Goal: Check status: Check status

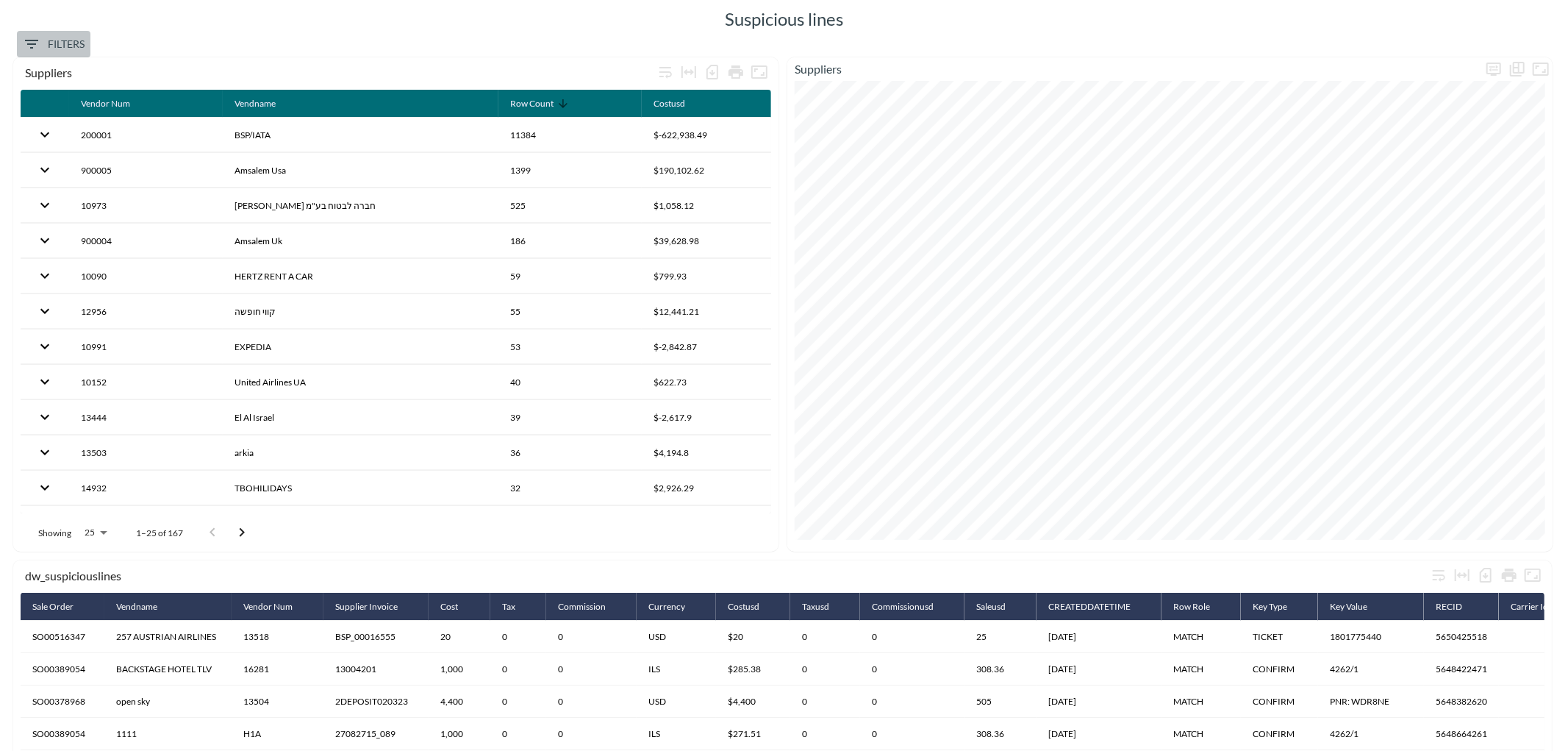
click at [67, 38] on span "Filters" at bounding box center [54, 44] width 62 height 18
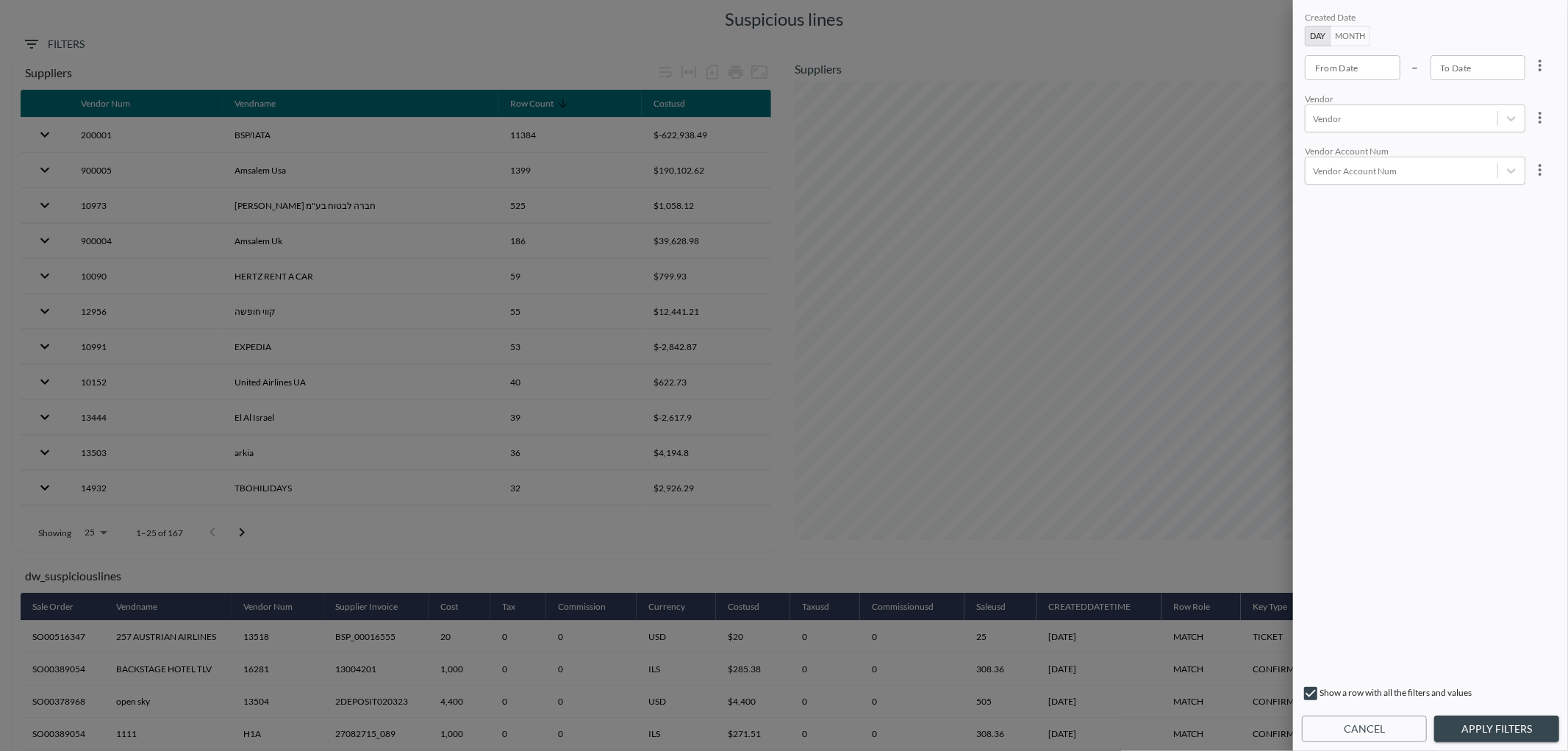
type input "YYYY-MM-DD"
click at [1336, 70] on input "YYYY-MM-DD" at bounding box center [1353, 67] width 96 height 25
click at [1358, 35] on button "Month" at bounding box center [1350, 36] width 41 height 21
click at [1359, 35] on button "Month" at bounding box center [1350, 36] width 41 height 21
type input "YYYY-MM"
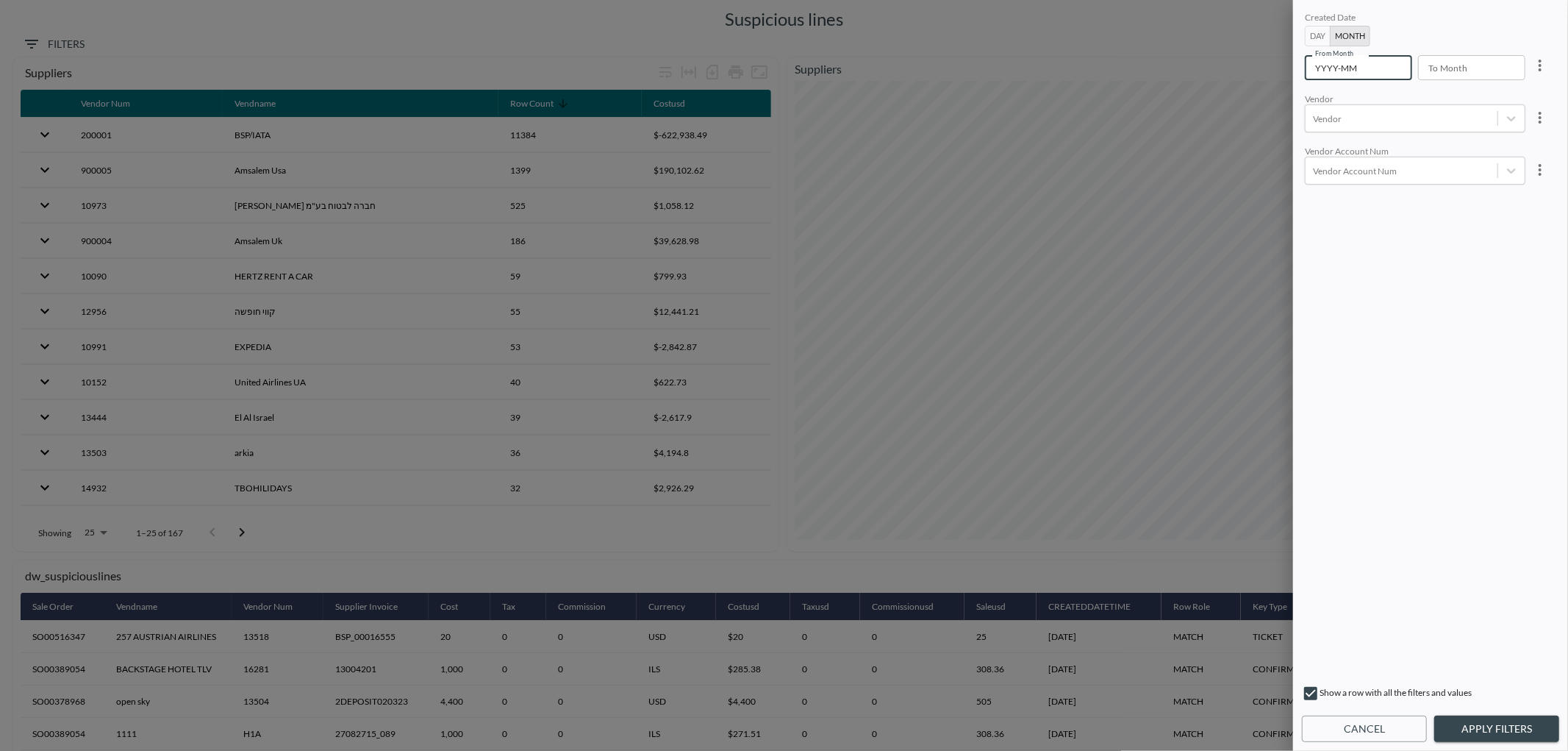
click at [1350, 63] on input "YYYY-MM" at bounding box center [1353, 67] width 97 height 25
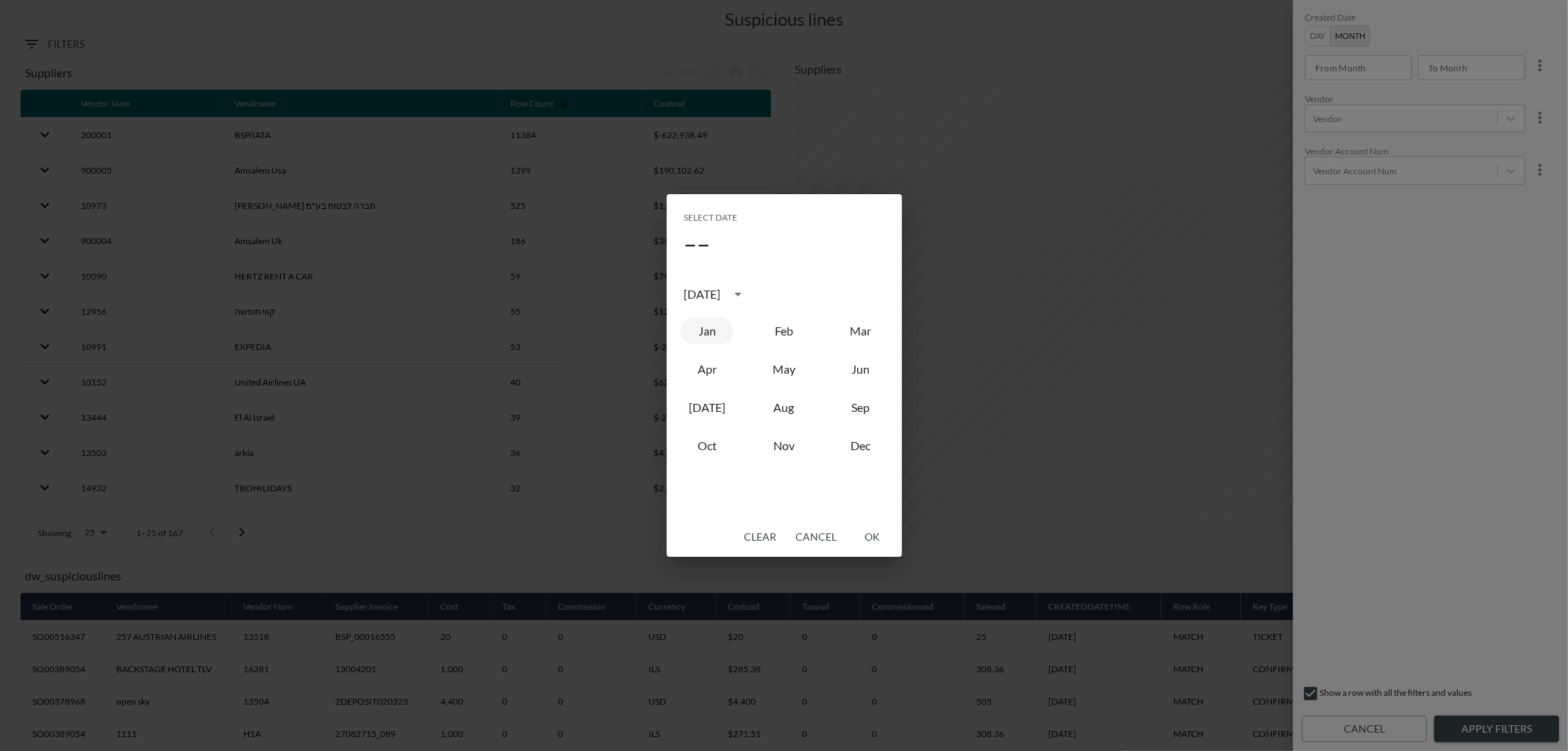
click at [709, 333] on button "Jan" at bounding box center [707, 331] width 53 height 27
type input "2025-01"
click at [866, 535] on button "OK" at bounding box center [872, 537] width 47 height 27
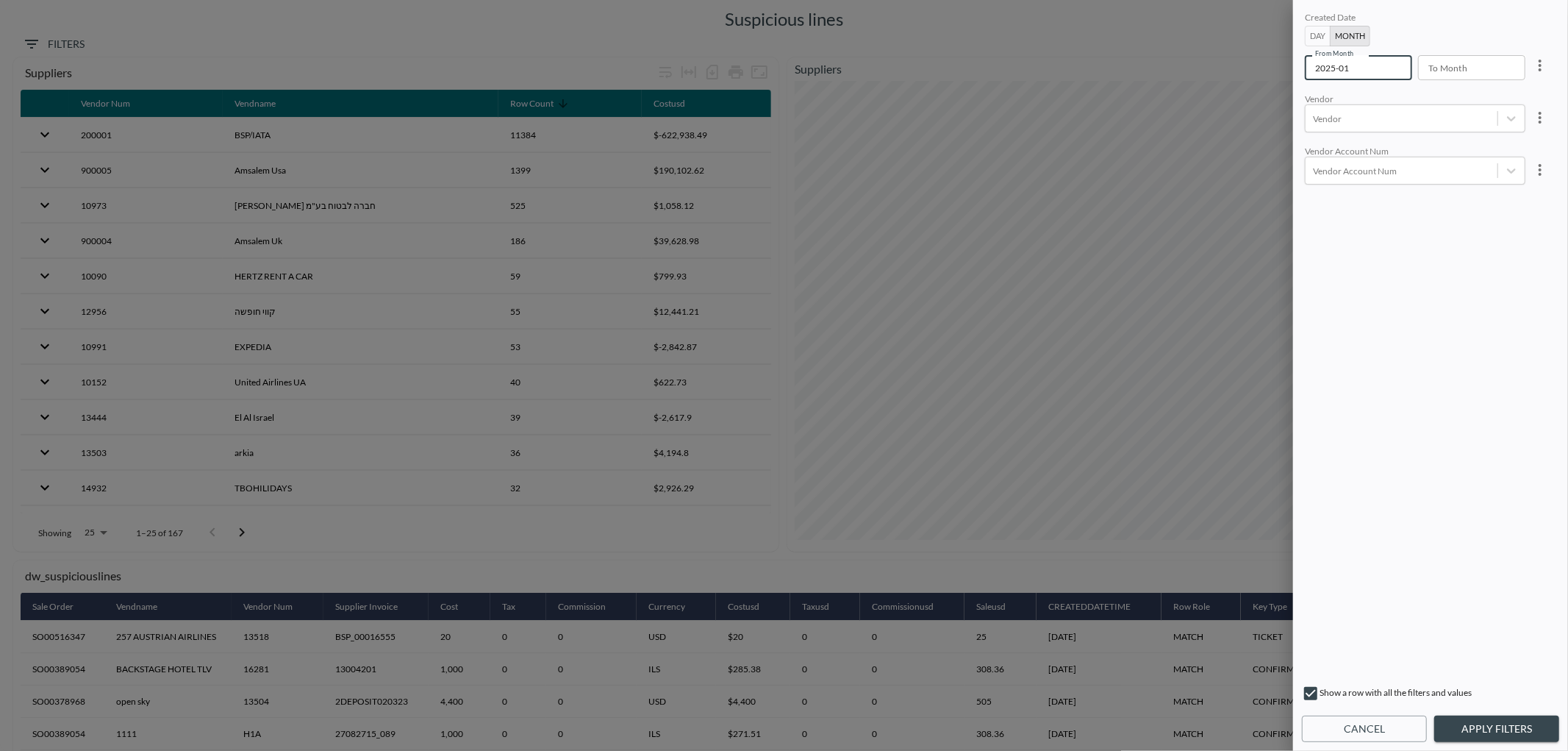
type input "YYYY-MM"
click at [1446, 69] on input "YYYY-MM" at bounding box center [1466, 67] width 97 height 25
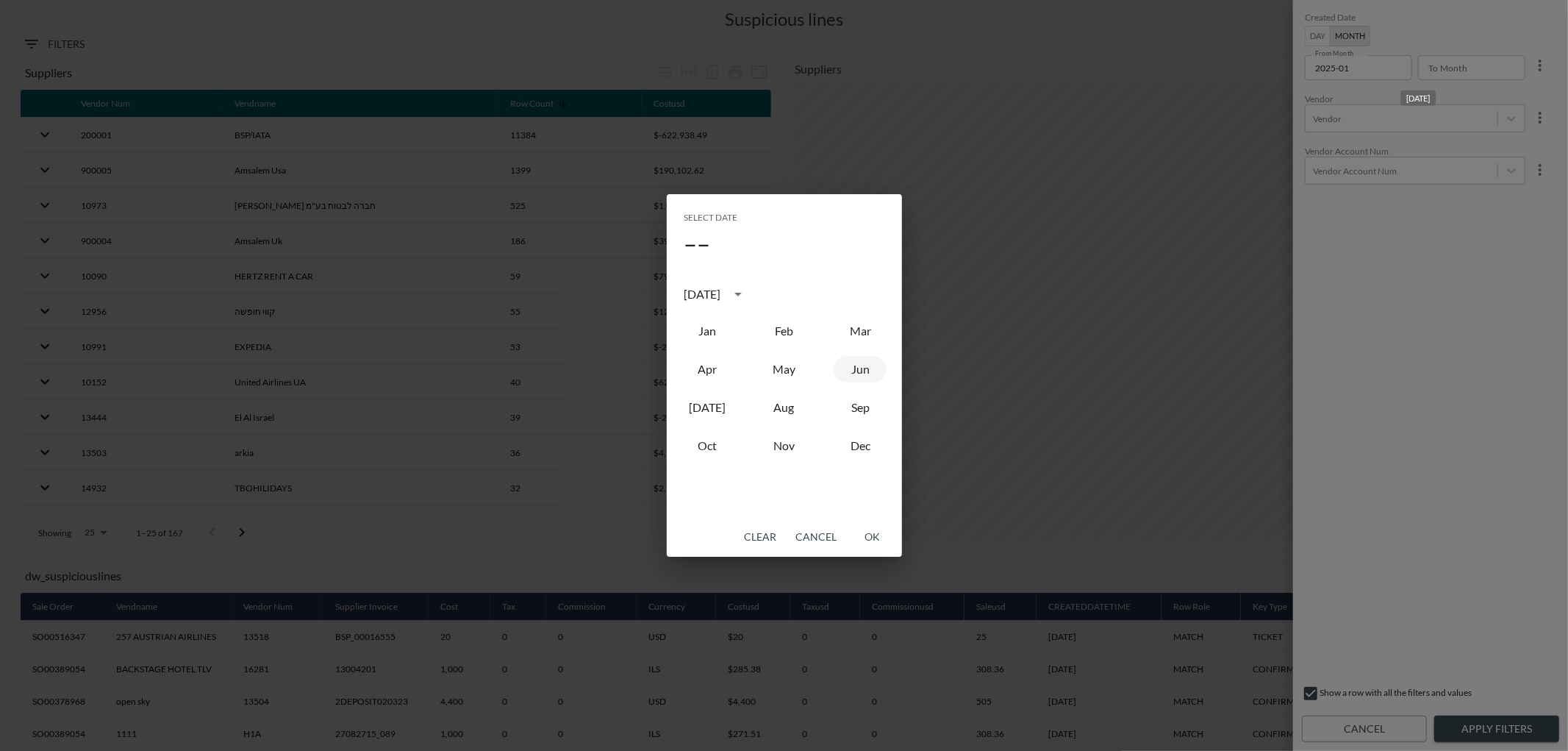
click at [861, 369] on button "Jun" at bounding box center [860, 369] width 53 height 27
type input "2025-06"
click at [876, 538] on button "OK" at bounding box center [872, 537] width 47 height 27
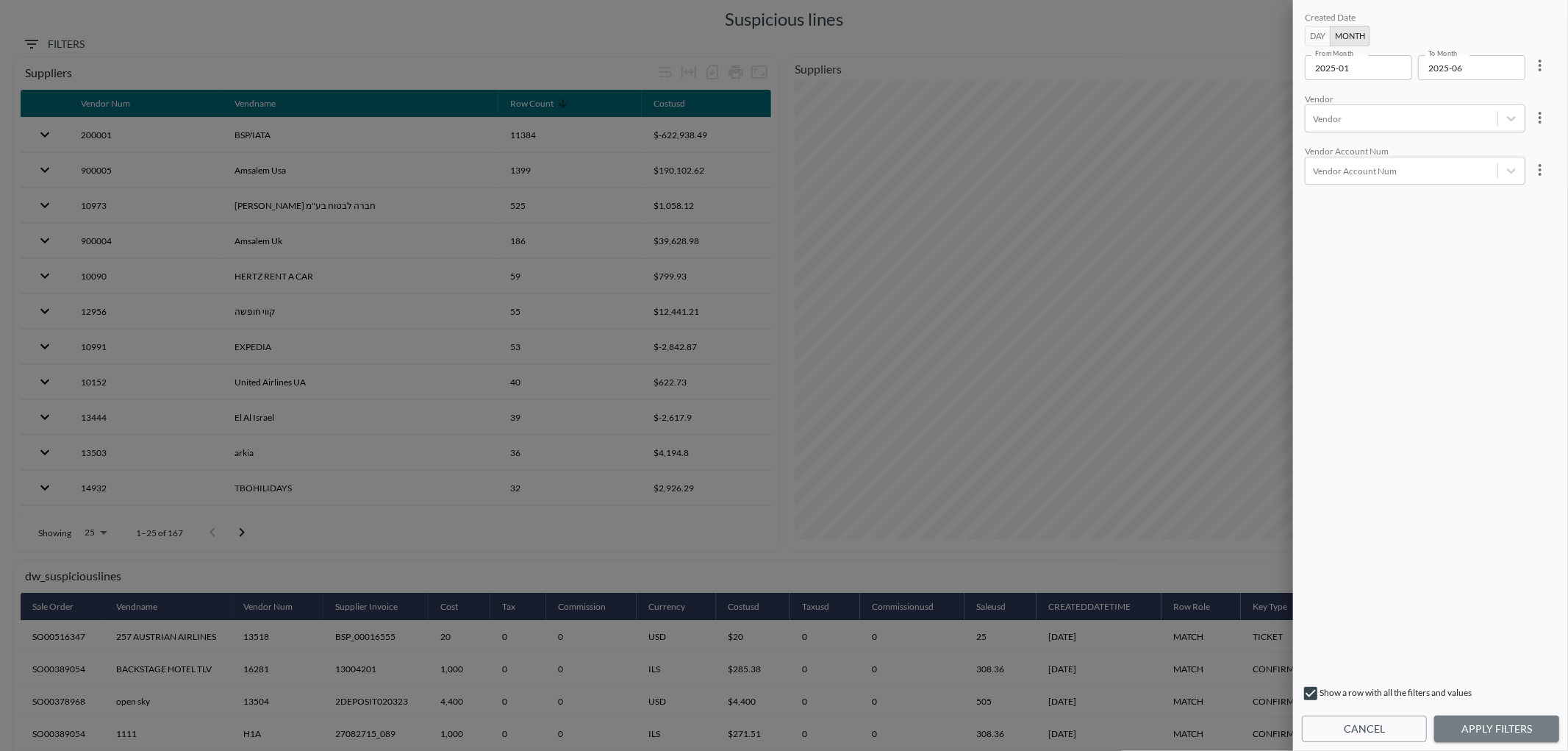
click at [1475, 725] on button "Apply Filters" at bounding box center [1496, 729] width 125 height 27
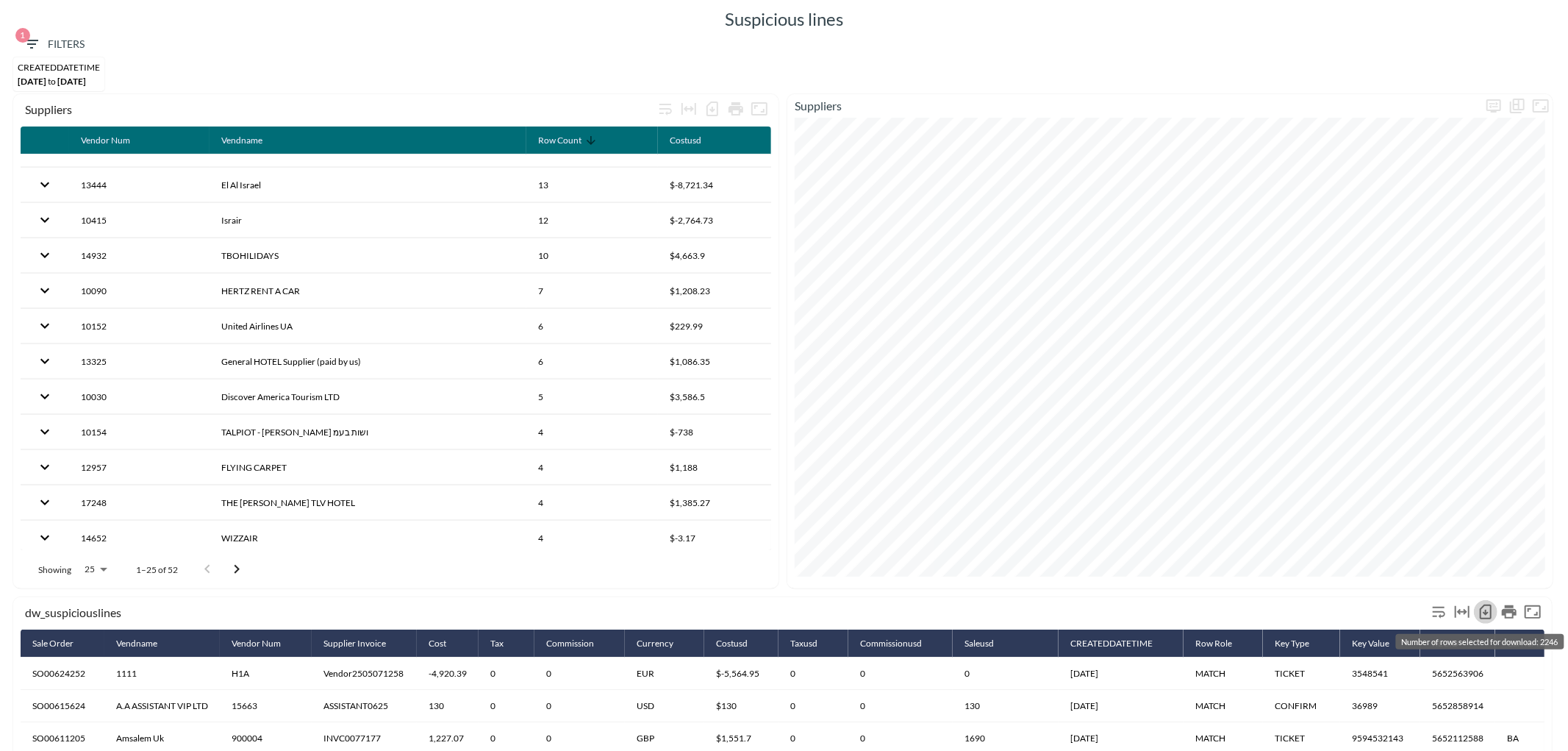
click at [1487, 612] on icon "Number of rows selected for download: 2246" at bounding box center [1486, 613] width 6 height 6
